Goal: Information Seeking & Learning: Learn about a topic

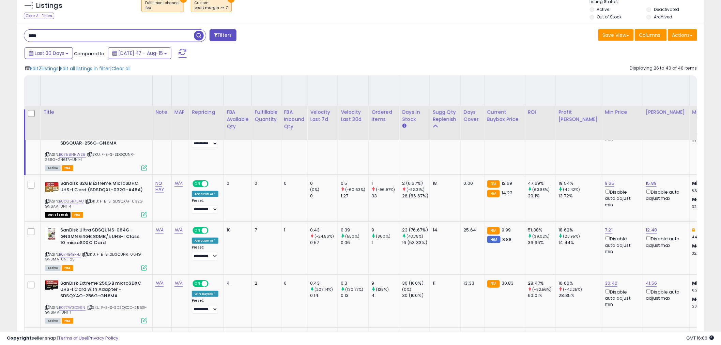
scroll to position [113, 0]
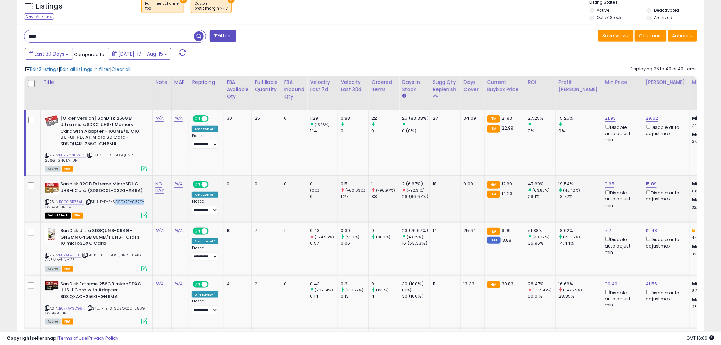
drag, startPoint x: 113, startPoint y: 201, endPoint x: 141, endPoint y: 201, distance: 28.3
click at [141, 201] on span "| SKU: F-E-S-SDSQXAF-032G-GN6AA-UNI-4" at bounding box center [95, 204] width 100 height 10
copy span "SDSQXAF-032G"
drag, startPoint x: 56, startPoint y: 37, endPoint x: 48, endPoint y: 37, distance: 7.5
click at [48, 37] on input "****" at bounding box center [109, 36] width 170 height 12
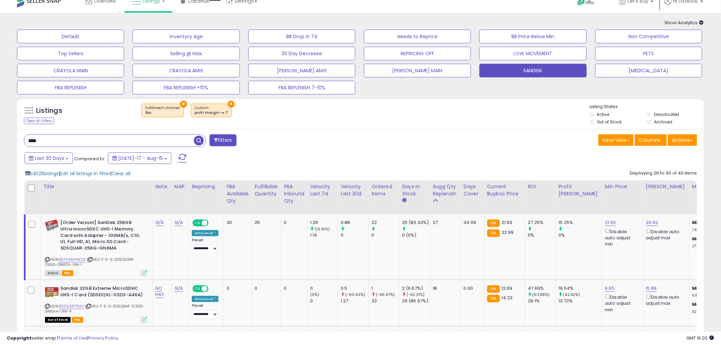
scroll to position [0, 0]
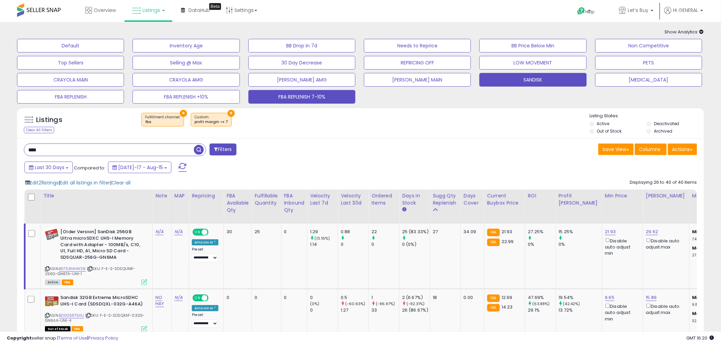
click at [275, 95] on button "FBA REPLENISH 7-10%" at bounding box center [301, 97] width 107 height 14
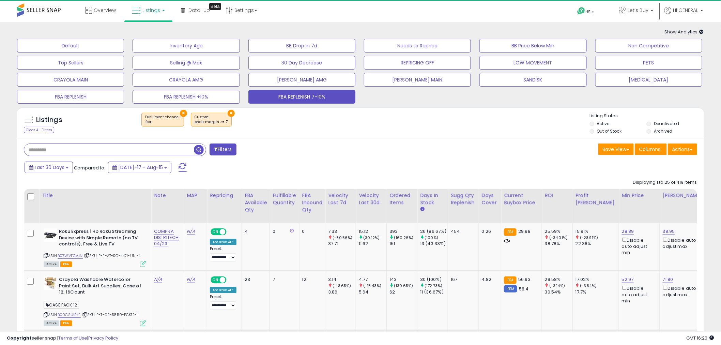
click at [53, 152] on input "text" at bounding box center [109, 150] width 170 height 12
paste input "*****"
type input "*****"
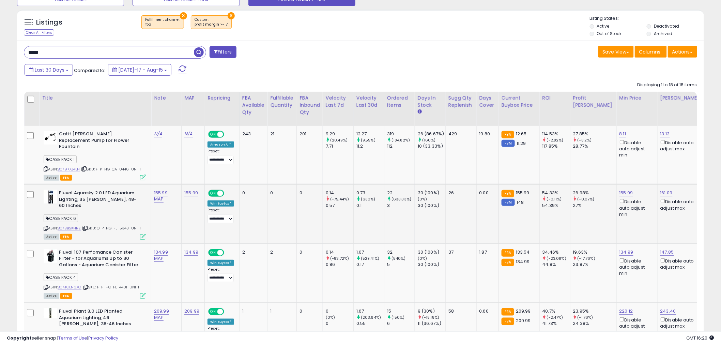
scroll to position [76, 0]
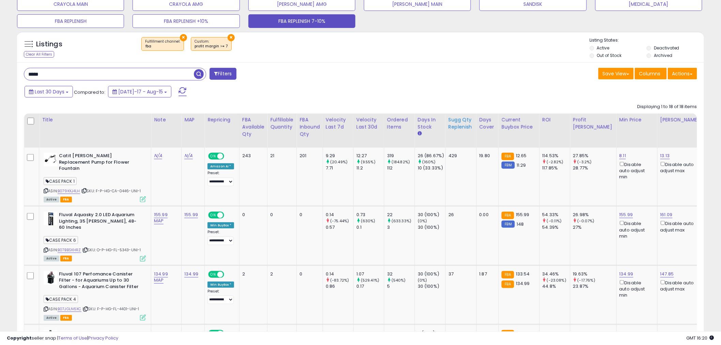
click at [456, 125] on div "Sugg Qty Replenish" at bounding box center [460, 123] width 25 height 14
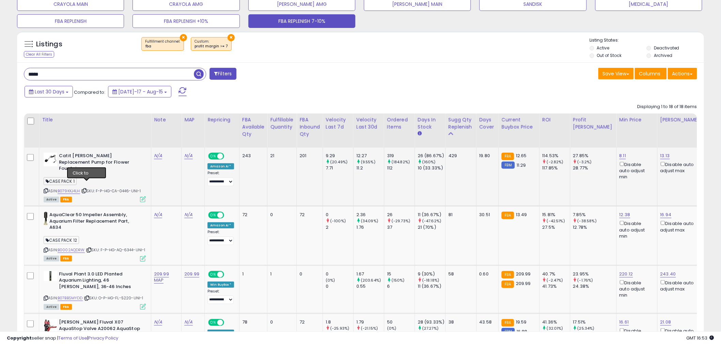
click at [86, 189] on icon at bounding box center [84, 191] width 4 height 4
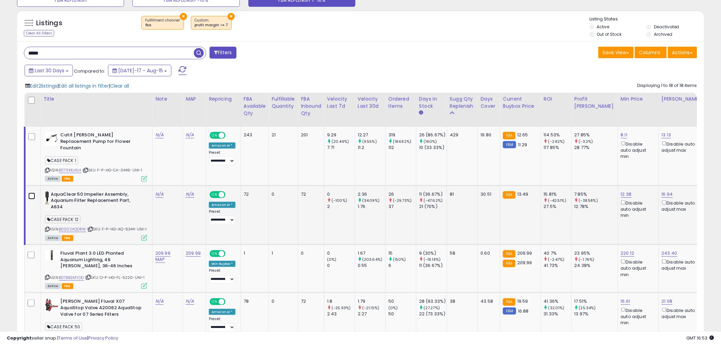
scroll to position [113, 0]
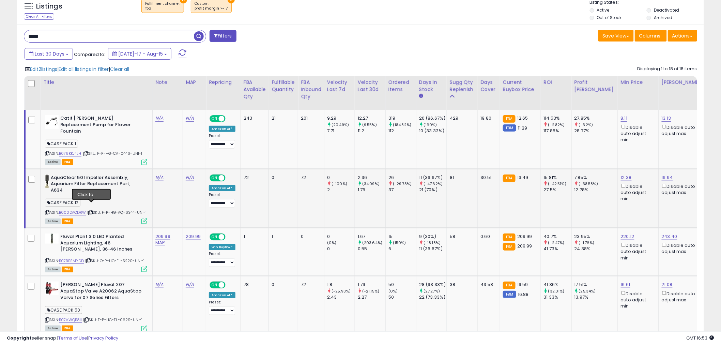
click at [90, 211] on icon at bounding box center [90, 213] width 4 height 4
click at [90, 259] on icon at bounding box center [88, 261] width 4 height 4
click at [90, 260] on icon at bounding box center [88, 261] width 4 height 4
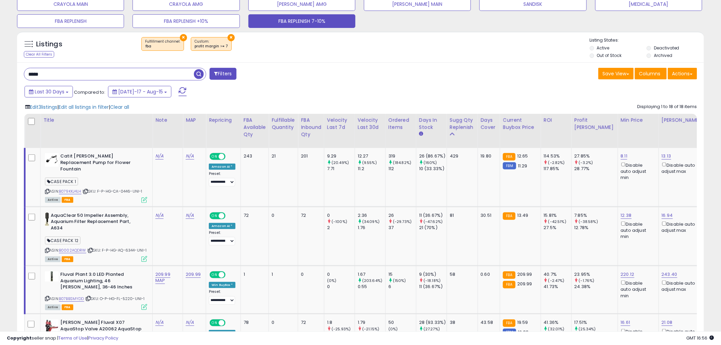
scroll to position [0, 0]
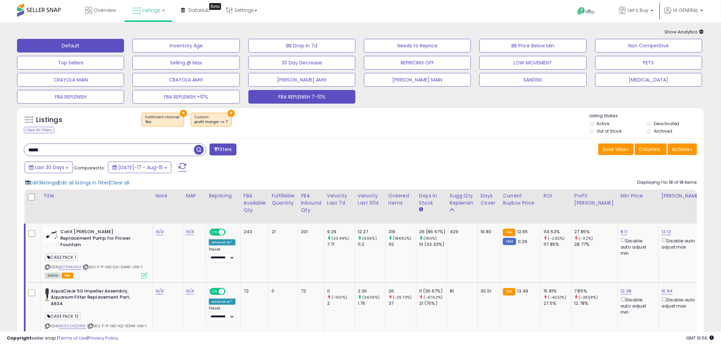
click at [79, 41] on button "Default" at bounding box center [70, 46] width 107 height 14
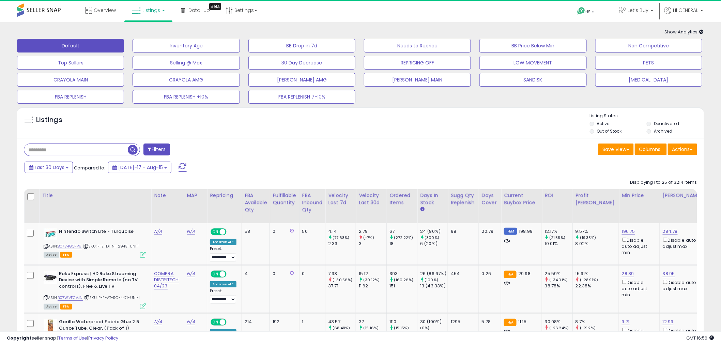
click at [48, 150] on input "text" at bounding box center [76, 150] width 104 height 12
type input "****"
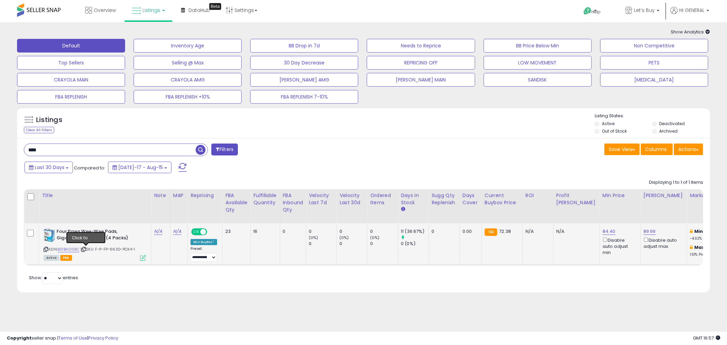
click at [86, 251] on icon at bounding box center [83, 249] width 4 height 4
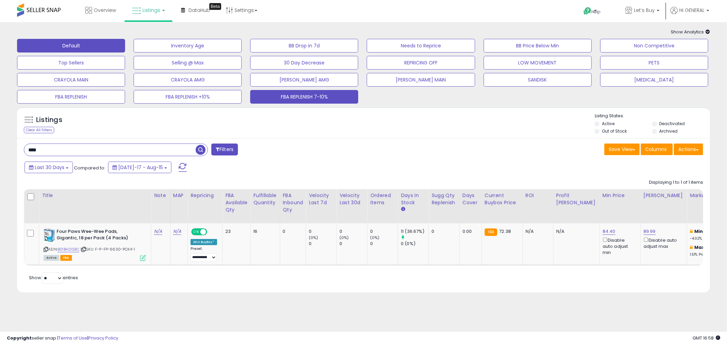
click at [316, 100] on button "FBA REPLENISH 7-10%" at bounding box center [304, 97] width 108 height 14
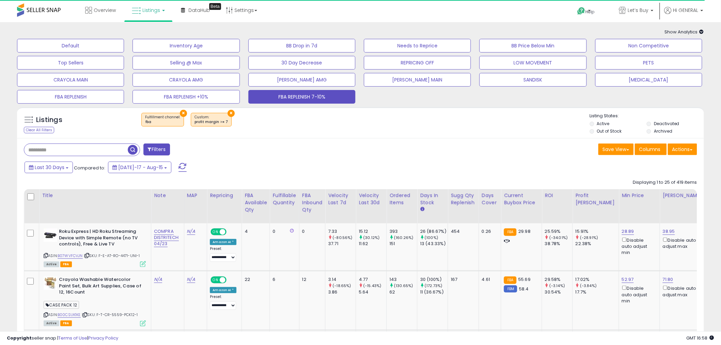
click at [100, 152] on input "text" at bounding box center [76, 150] width 104 height 12
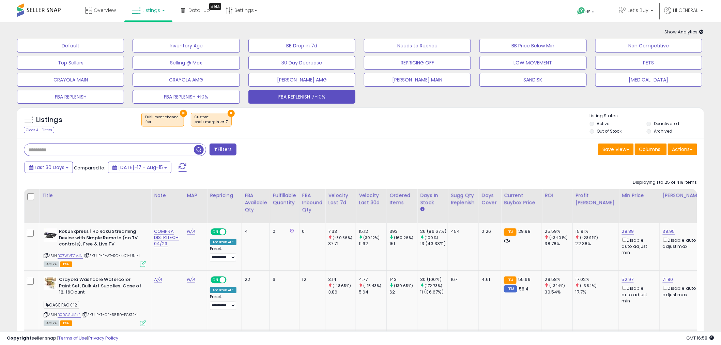
click at [96, 154] on input "text" at bounding box center [109, 150] width 170 height 12
type input "*"
type input "*****"
click at [199, 149] on span "button" at bounding box center [199, 150] width 10 height 10
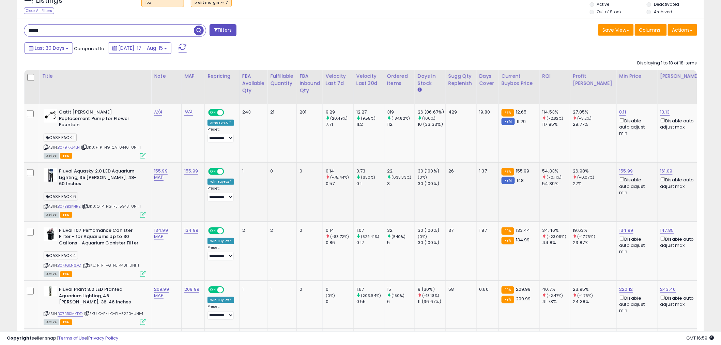
scroll to position [113, 0]
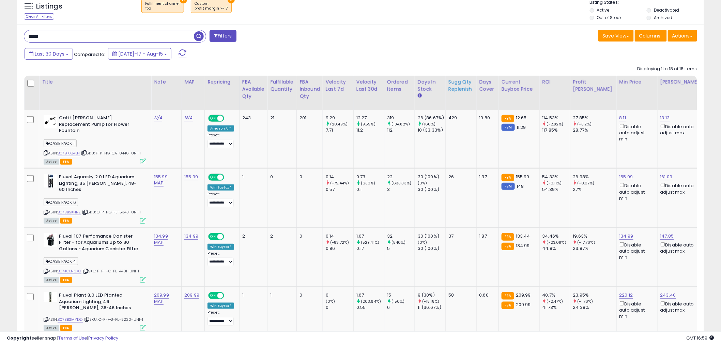
click at [461, 85] on div "Sugg Qty Replenish" at bounding box center [460, 85] width 25 height 14
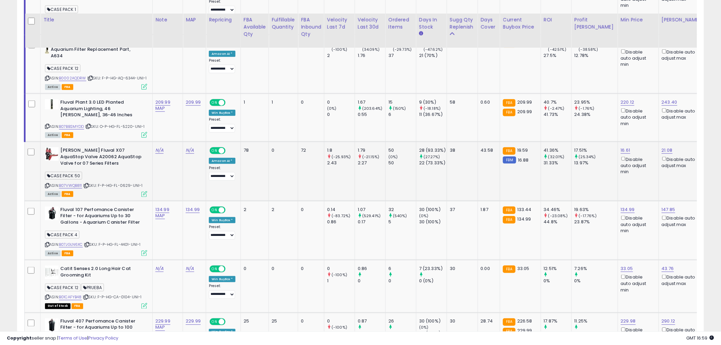
scroll to position [265, 0]
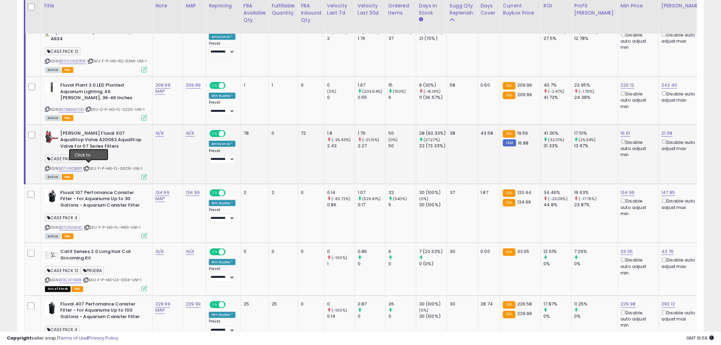
click at [89, 168] on icon at bounding box center [86, 169] width 4 height 4
click at [88, 168] on icon at bounding box center [86, 169] width 4 height 4
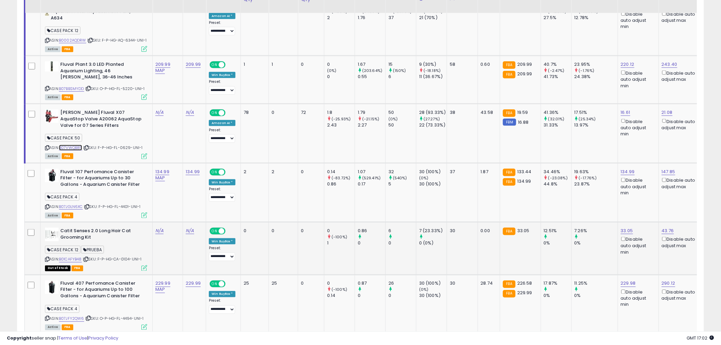
scroll to position [303, 0]
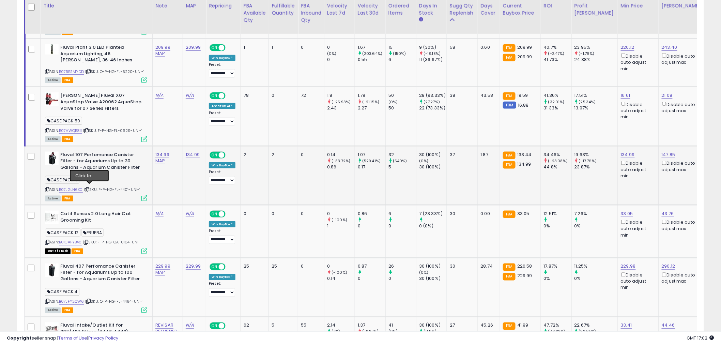
click at [89, 188] on icon at bounding box center [87, 190] width 4 height 4
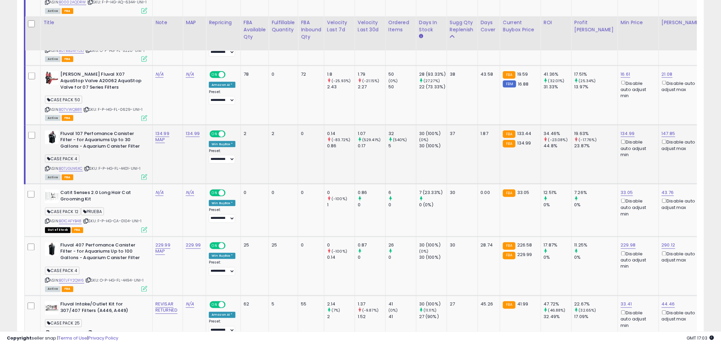
scroll to position [341, 0]
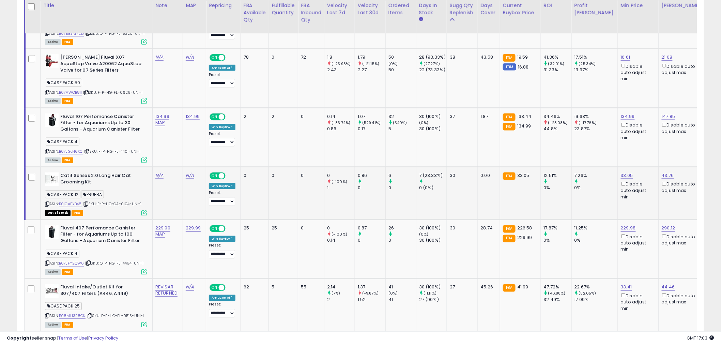
click at [88, 202] on icon at bounding box center [86, 204] width 4 height 4
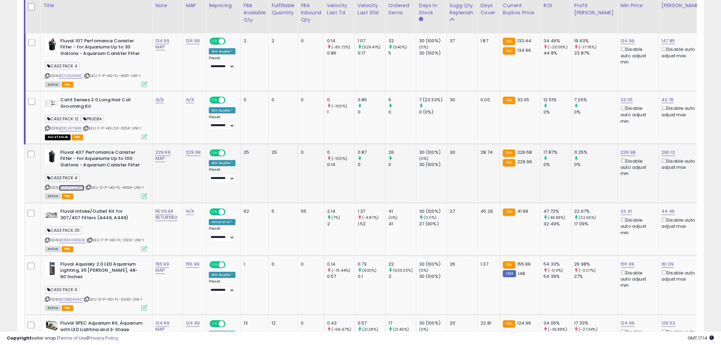
scroll to position [454, 0]
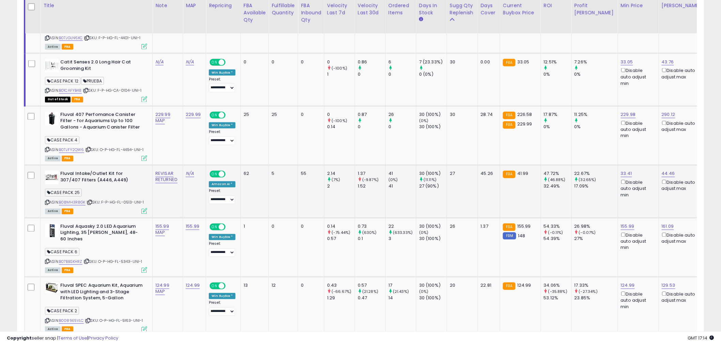
click at [30, 169] on td at bounding box center [33, 191] width 16 height 53
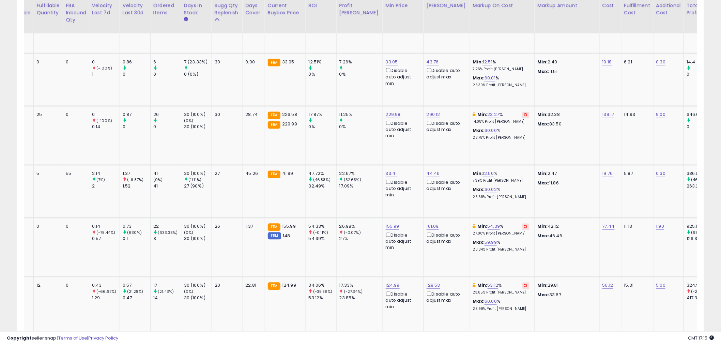
scroll to position [0, 0]
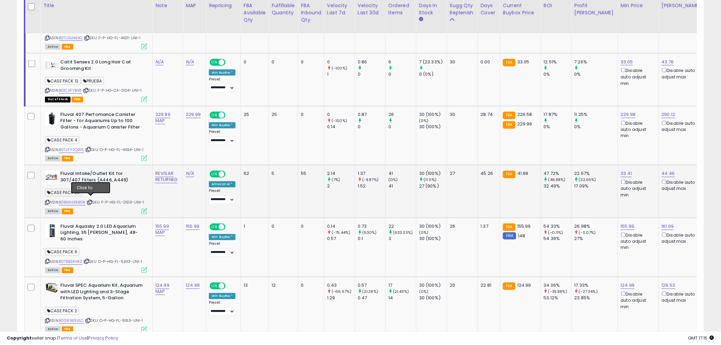
click at [91, 201] on icon at bounding box center [90, 203] width 4 height 4
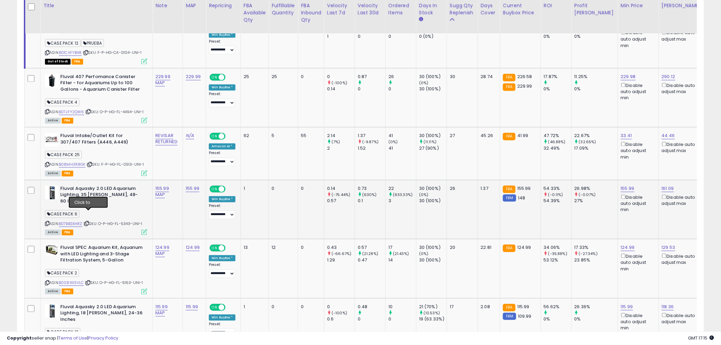
click at [89, 222] on icon at bounding box center [87, 224] width 4 height 4
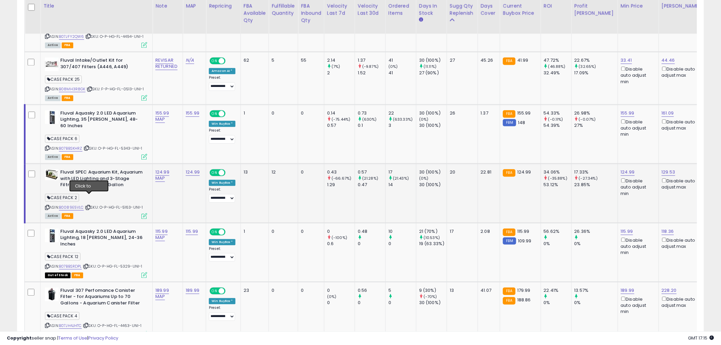
click at [89, 205] on icon at bounding box center [88, 207] width 4 height 4
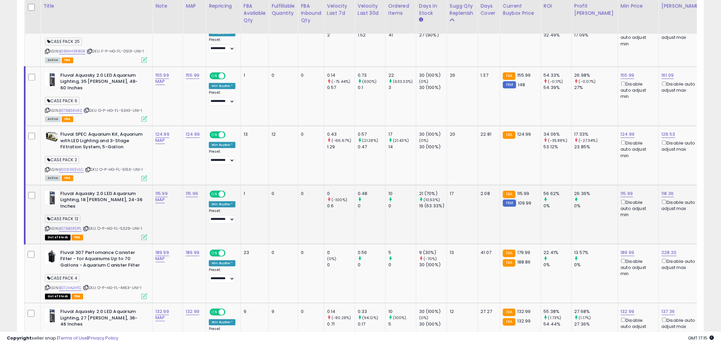
click at [87, 227] on icon at bounding box center [86, 229] width 4 height 4
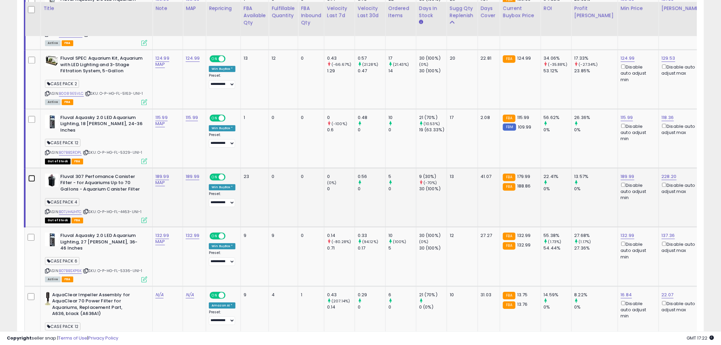
scroll to position [719, 0]
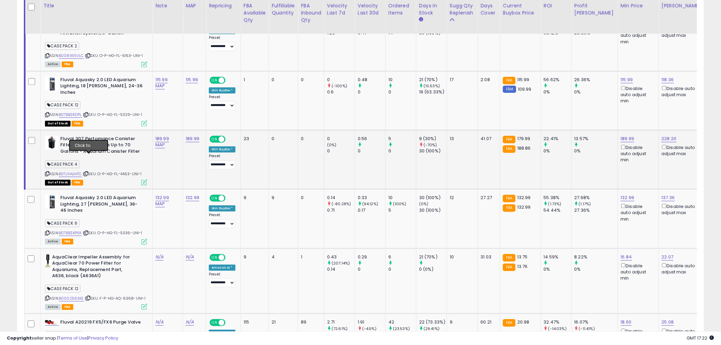
click at [88, 172] on icon at bounding box center [86, 174] width 4 height 4
click at [88, 231] on icon at bounding box center [86, 233] width 4 height 4
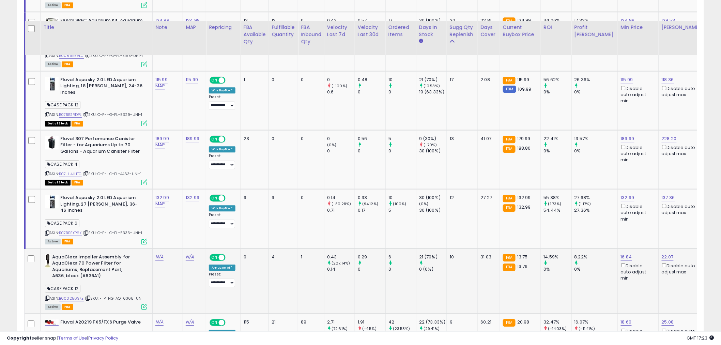
scroll to position [795, 0]
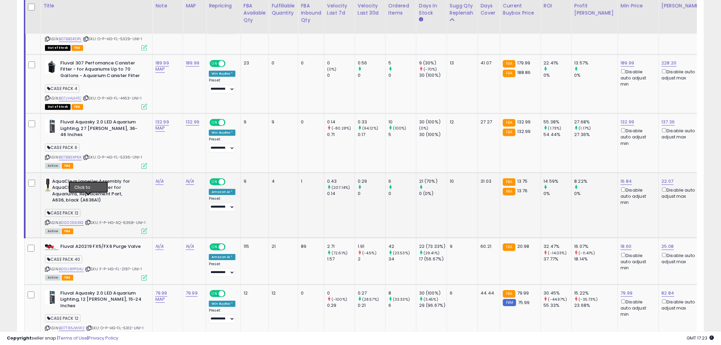
click at [89, 220] on icon at bounding box center [88, 222] width 4 height 4
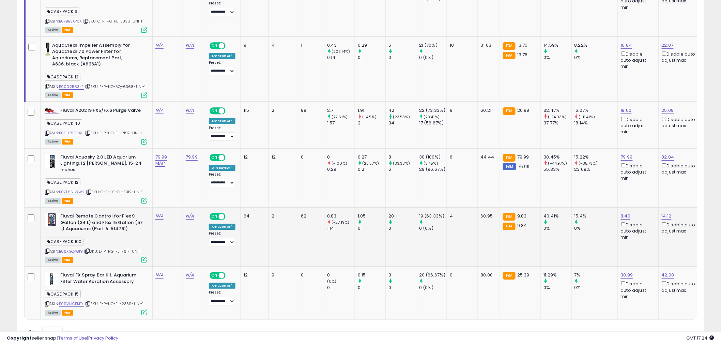
scroll to position [933, 0]
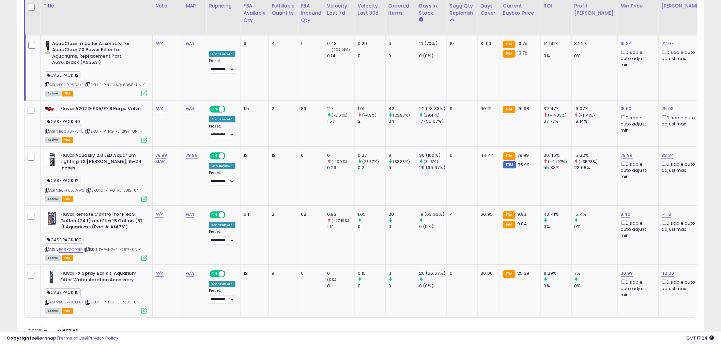
click at [177, 325] on div "Show: ** ** entries" at bounding box center [108, 331] width 168 height 12
click at [179, 325] on div "Show: ** ** entries" at bounding box center [108, 331] width 168 height 12
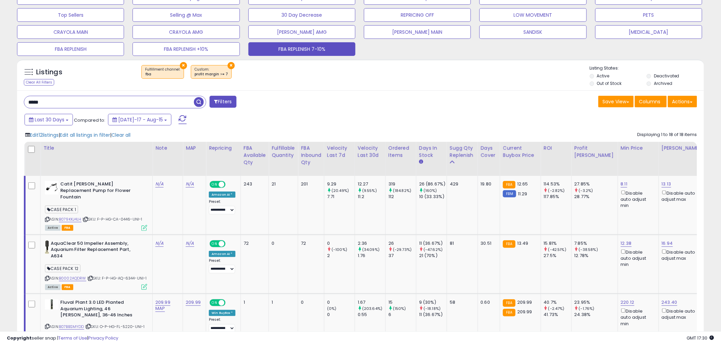
scroll to position [0, 0]
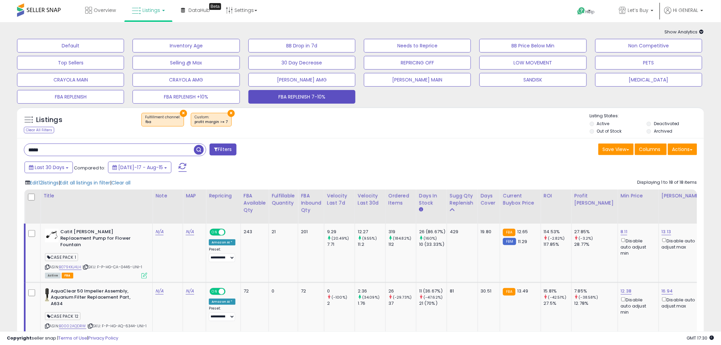
click at [305, 149] on div "***** Filters" at bounding box center [190, 150] width 342 height 14
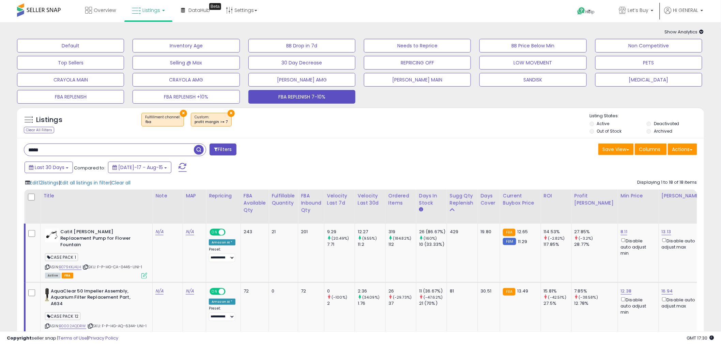
click at [305, 149] on div "***** Filters" at bounding box center [190, 150] width 342 height 14
